Goal: Transaction & Acquisition: Purchase product/service

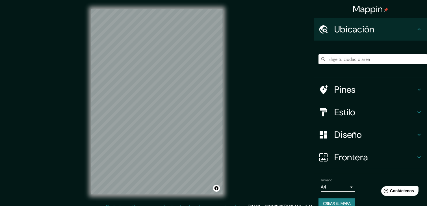
scroll to position [6, 0]
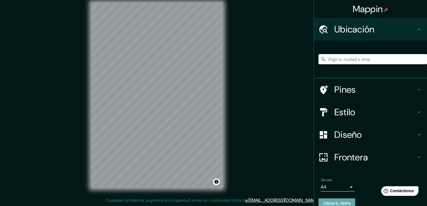
click at [328, 201] on font "Crear el mapa" at bounding box center [337, 204] width 28 height 7
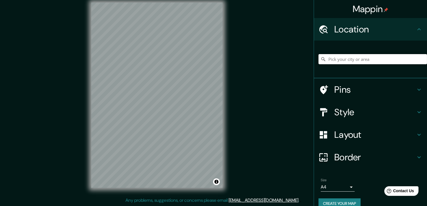
click at [341, 59] on input "Pick your city or area" at bounding box center [372, 59] width 108 height 10
click at [371, 61] on input "[GEOGRAPHIC_DATA], [GEOGRAPHIC_DATA]" at bounding box center [372, 59] width 108 height 10
click at [339, 57] on input "[GEOGRAPHIC_DATA], [GEOGRAPHIC_DATA]" at bounding box center [372, 59] width 108 height 10
click at [354, 58] on input "[GEOGRAPHIC_DATA], [GEOGRAPHIC_DATA]" at bounding box center [372, 59] width 108 height 10
type input "[GEOGRAPHIC_DATA], [GEOGRAPHIC_DATA]"
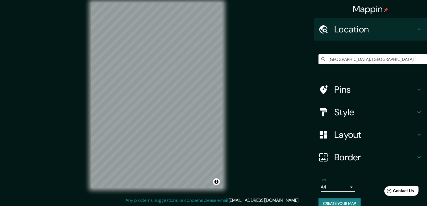
click at [338, 112] on h4 "Style" at bounding box center [374, 112] width 81 height 11
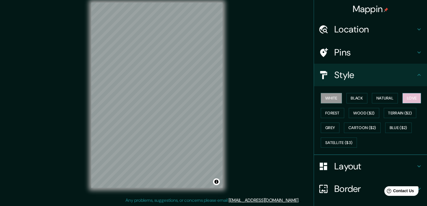
click at [405, 95] on button "Love" at bounding box center [411, 98] width 19 height 10
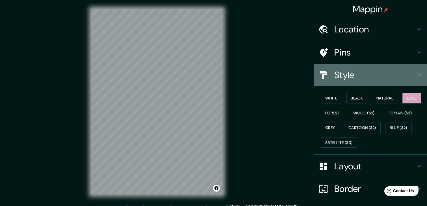
click at [384, 76] on h4 "Style" at bounding box center [374, 74] width 81 height 11
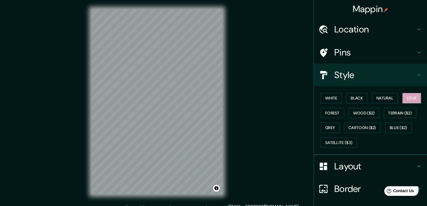
click at [364, 53] on h4 "Pins" at bounding box center [374, 52] width 81 height 11
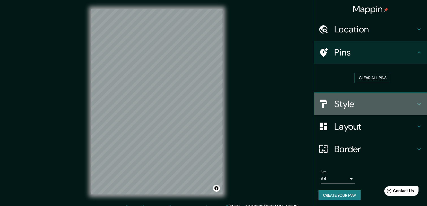
click at [354, 105] on h4 "Style" at bounding box center [374, 104] width 81 height 11
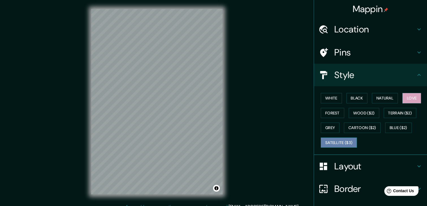
click at [335, 141] on button "Satellite ($3)" at bounding box center [339, 143] width 36 height 10
click at [406, 96] on button "Love" at bounding box center [411, 98] width 19 height 10
click at [336, 140] on button "Satellite ($3)" at bounding box center [339, 143] width 36 height 10
click at [407, 95] on button "Love" at bounding box center [411, 98] width 19 height 10
click at [321, 139] on button "Satellite ($3)" at bounding box center [339, 143] width 36 height 10
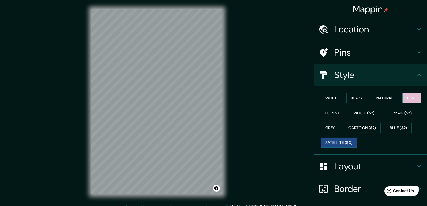
click at [411, 96] on button "Love" at bounding box center [411, 98] width 19 height 10
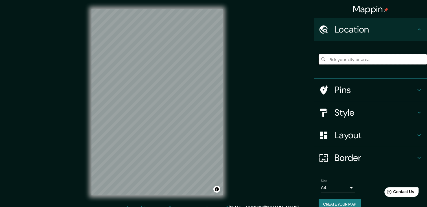
click at [360, 57] on input "Pick your city or area" at bounding box center [373, 59] width 108 height 10
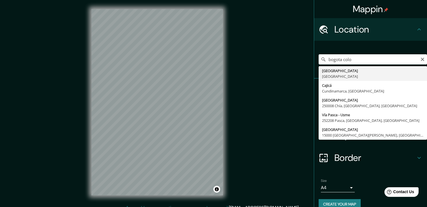
type input "[GEOGRAPHIC_DATA], [GEOGRAPHIC_DATA]"
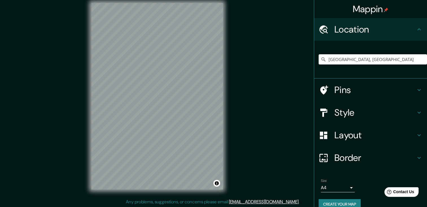
scroll to position [6, 0]
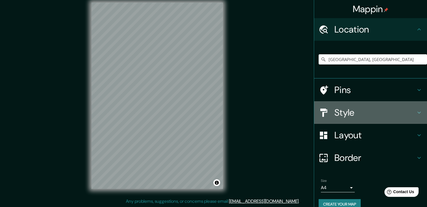
click at [343, 116] on h4 "Style" at bounding box center [375, 112] width 81 height 11
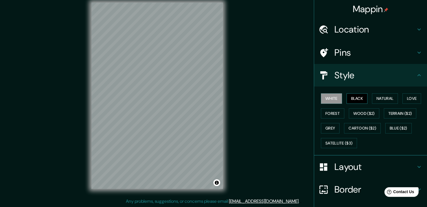
click at [360, 100] on button "Black" at bounding box center [357, 98] width 21 height 10
click at [382, 98] on button "Natural" at bounding box center [385, 98] width 26 height 10
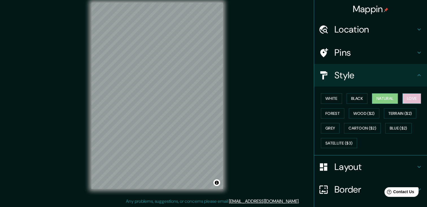
click at [412, 99] on button "Love" at bounding box center [412, 98] width 19 height 10
click at [326, 110] on button "Forest" at bounding box center [332, 113] width 23 height 10
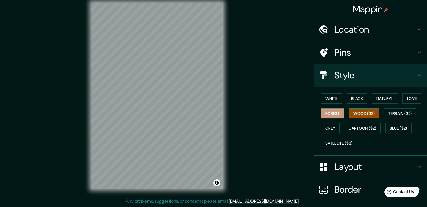
click at [368, 113] on button "Wood ($2)" at bounding box center [364, 113] width 31 height 10
click at [386, 113] on button "Terrain ($2)" at bounding box center [400, 113] width 33 height 10
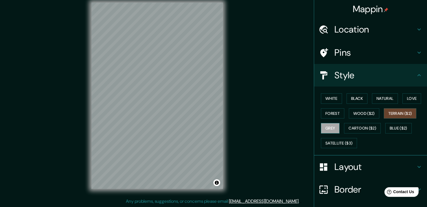
click at [322, 127] on button "Grey" at bounding box center [330, 128] width 19 height 10
click at [360, 128] on button "Cartoon ($2)" at bounding box center [362, 128] width 37 height 10
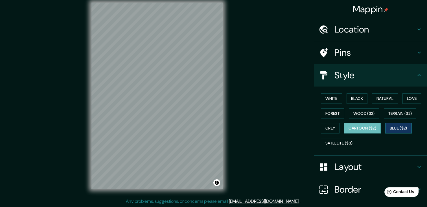
click at [390, 128] on button "Blue ($2)" at bounding box center [399, 128] width 27 height 10
click at [338, 139] on button "Satellite ($3)" at bounding box center [339, 143] width 36 height 10
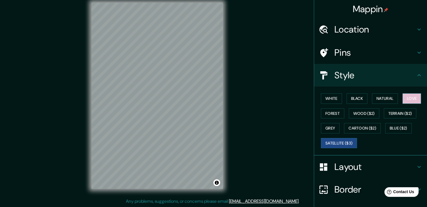
click at [413, 95] on button "Love" at bounding box center [412, 98] width 19 height 10
